Goal: Browse casually

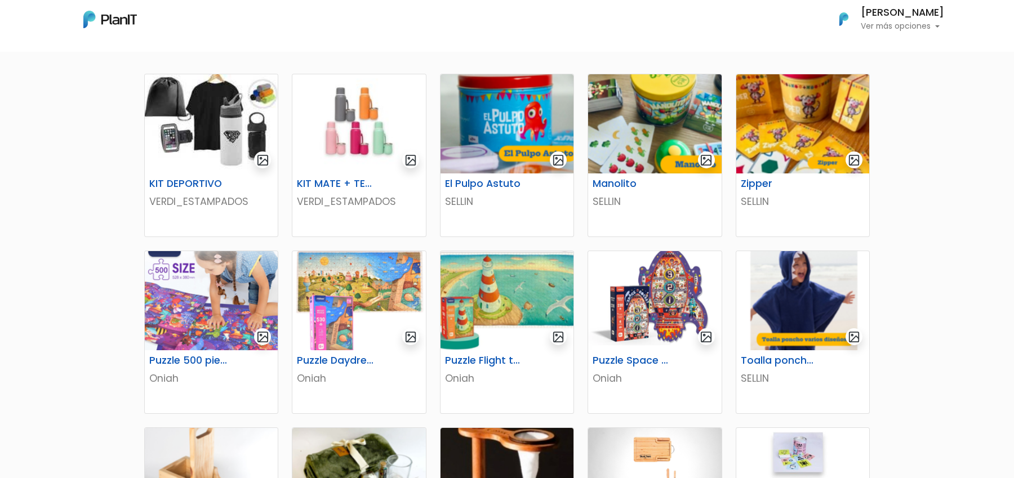
scroll to position [249, 0]
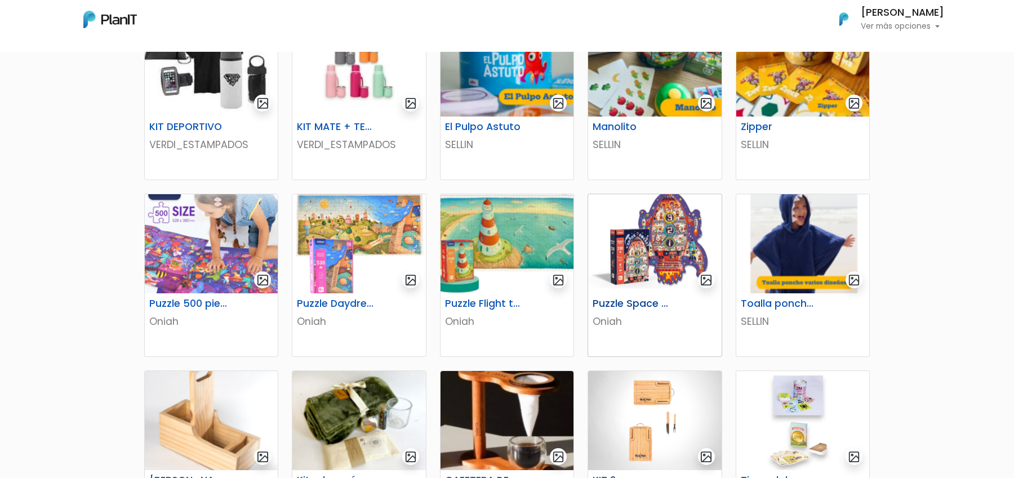
click at [630, 253] on img at bounding box center [654, 243] width 133 height 99
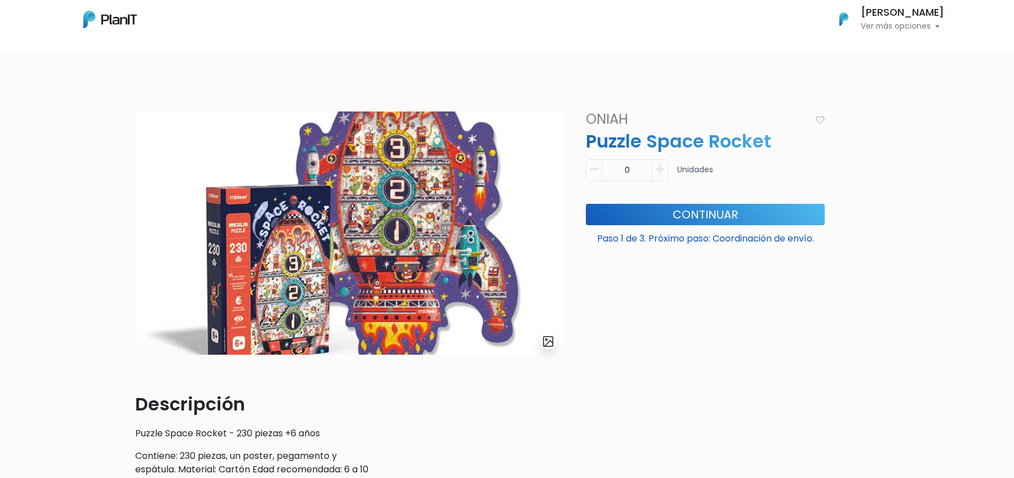
click at [93, 24] on img at bounding box center [109, 19] width 53 height 17
